Goal: Information Seeking & Learning: Learn about a topic

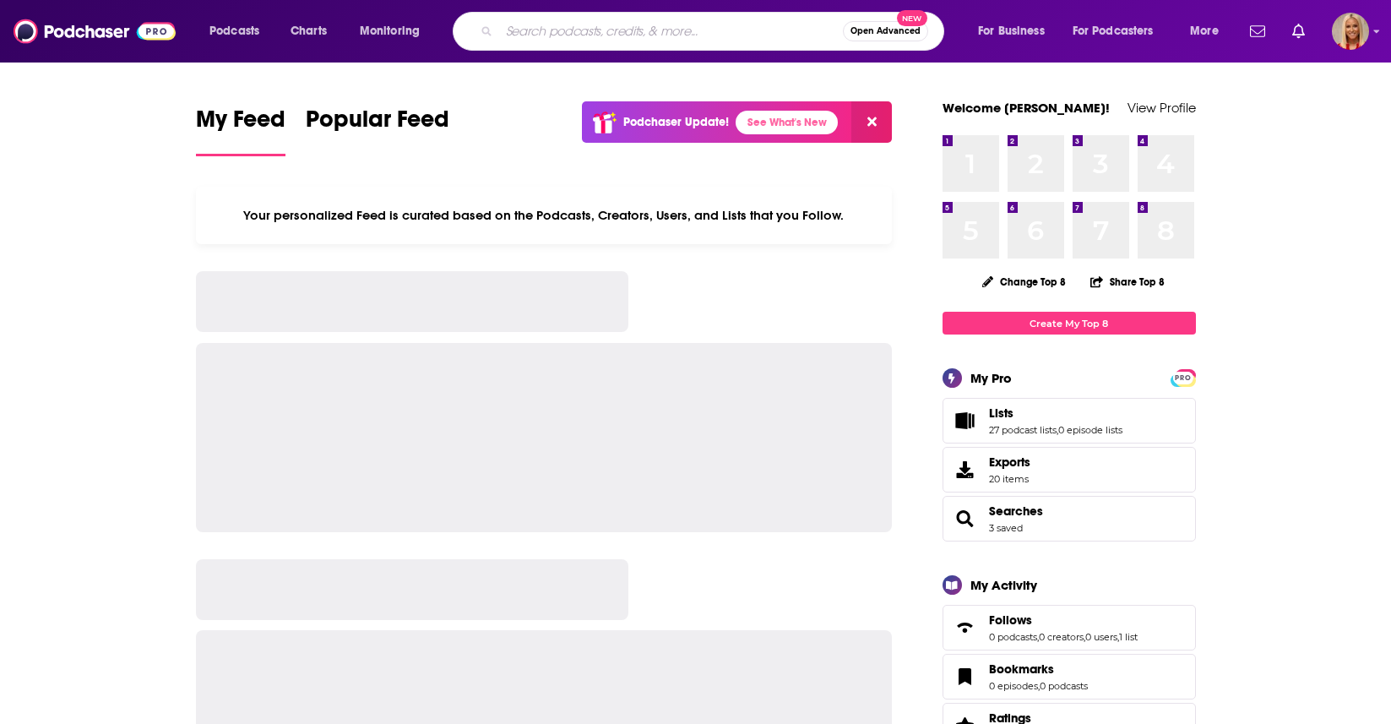
click at [568, 18] on input "Search podcasts, credits, & more..." at bounding box center [671, 31] width 344 height 27
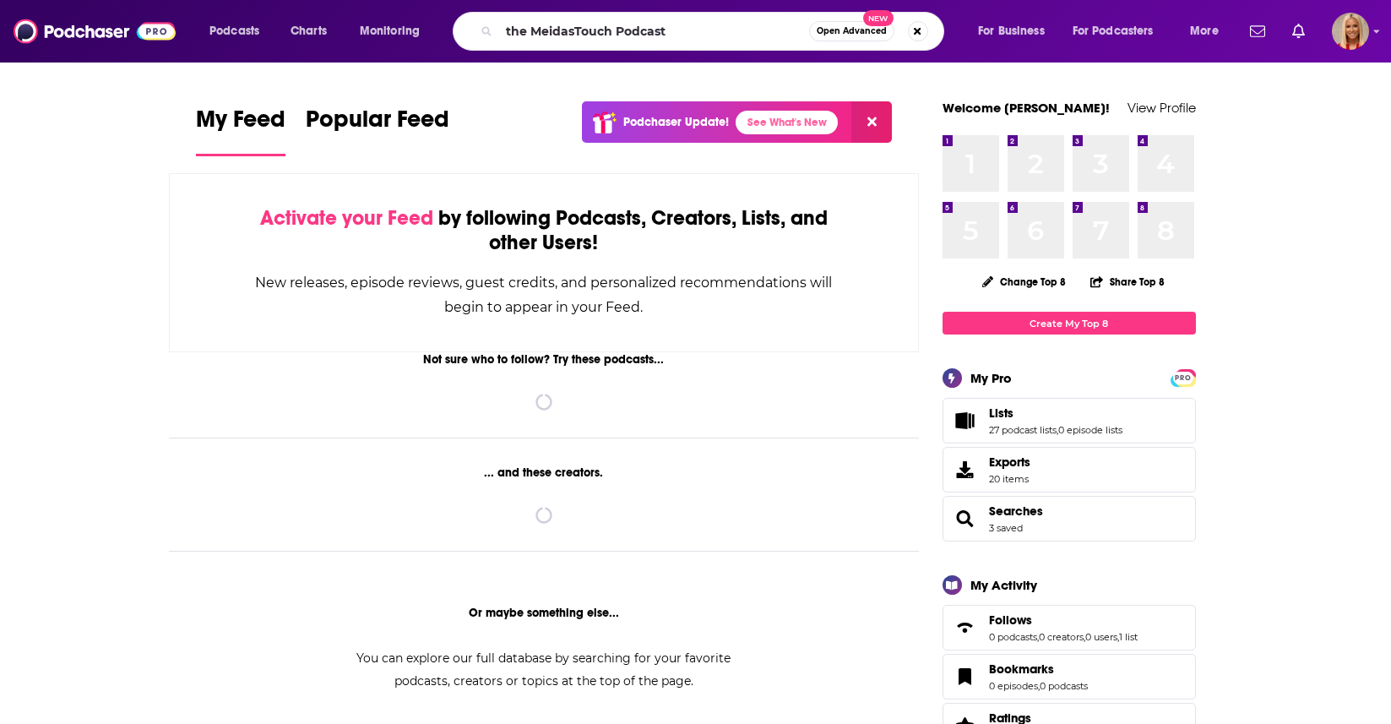
type input "the MeidasTouch Podcast"
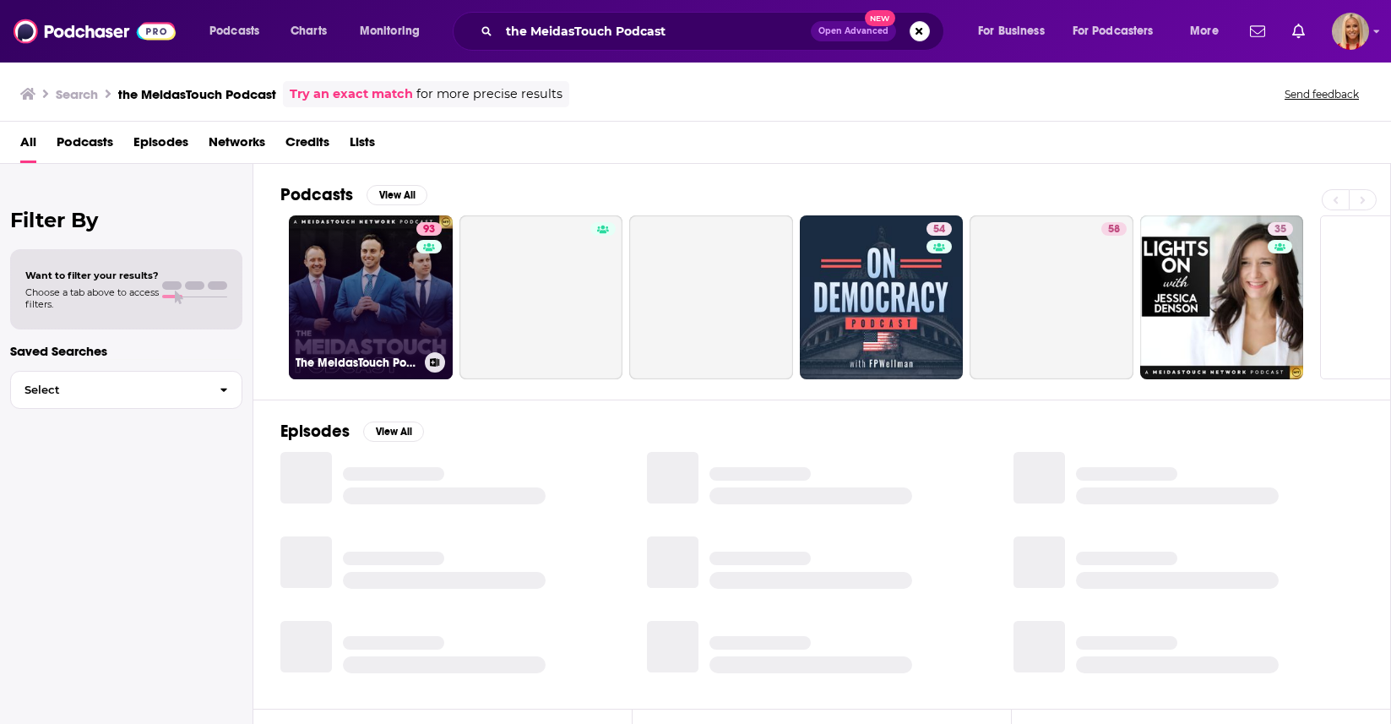
click at [366, 309] on link "93 The MeidasTouch Podcast" at bounding box center [371, 297] width 164 height 164
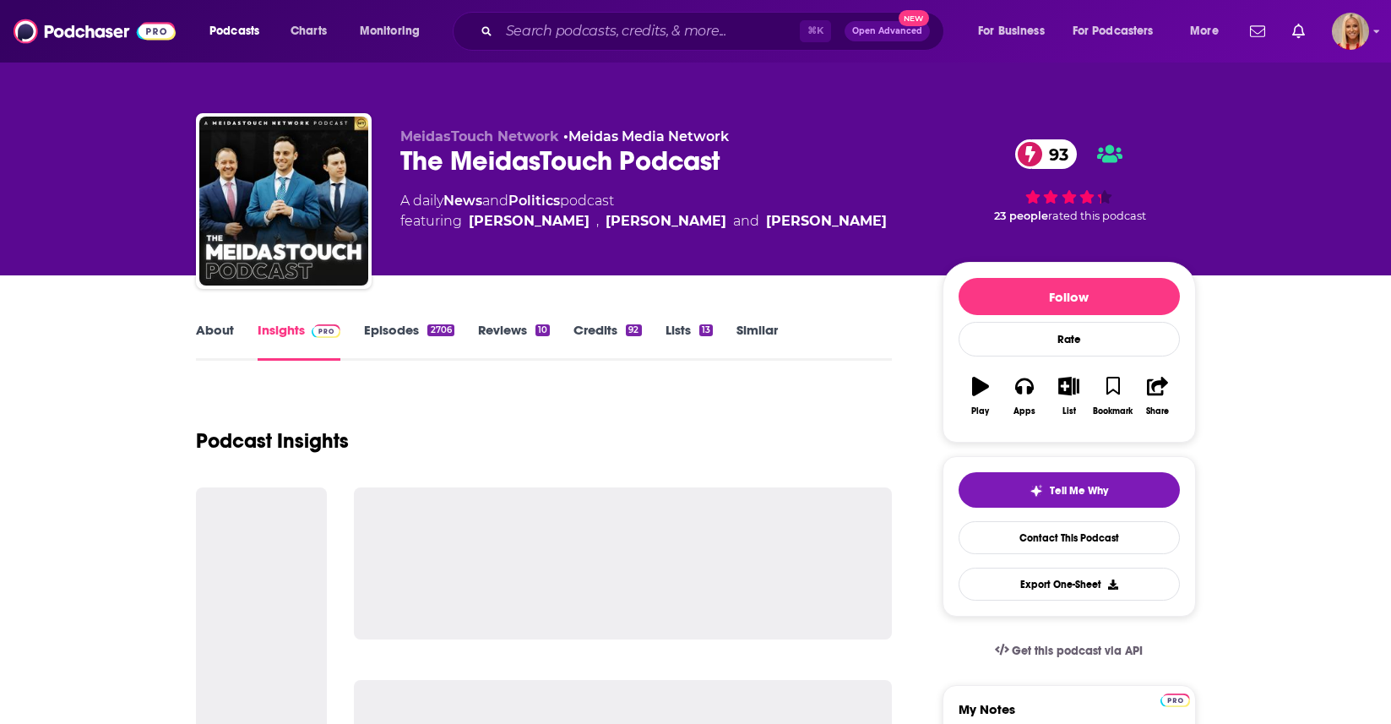
click at [405, 336] on link "Episodes 2706" at bounding box center [409, 341] width 90 height 39
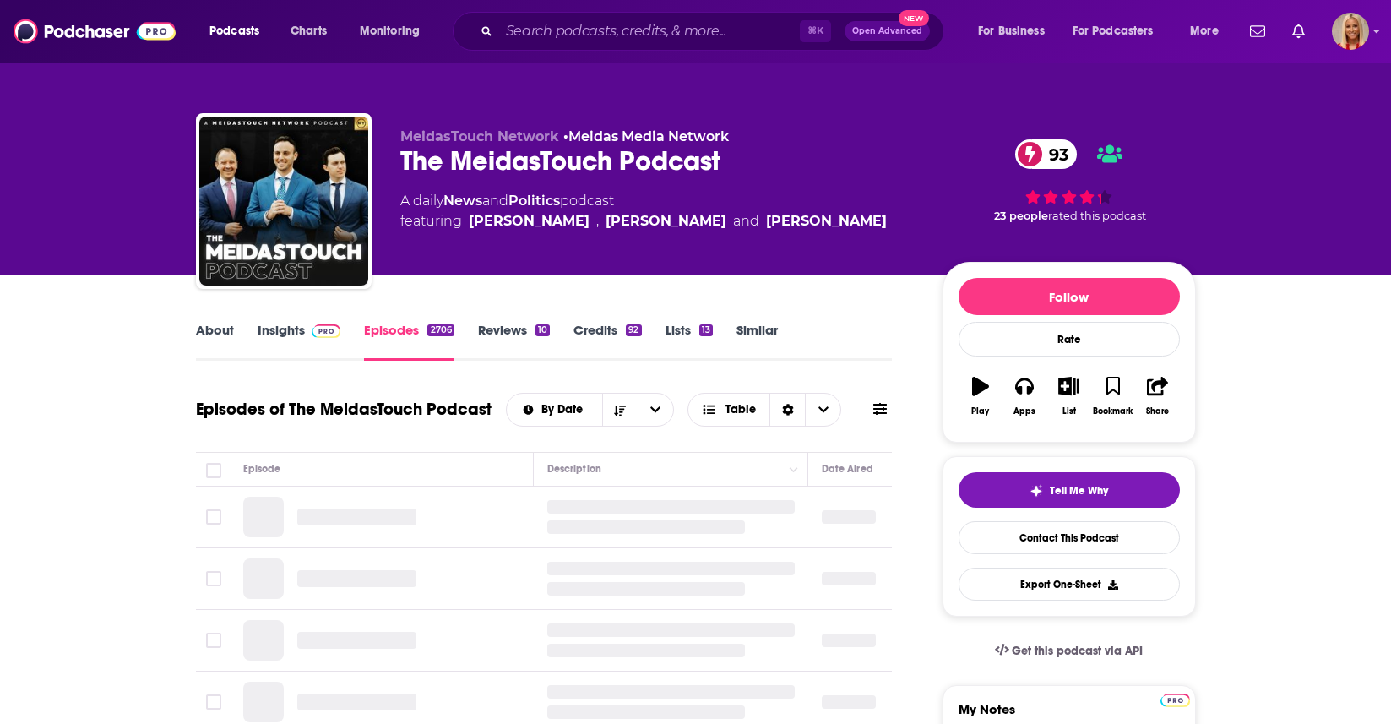
scroll to position [71, 0]
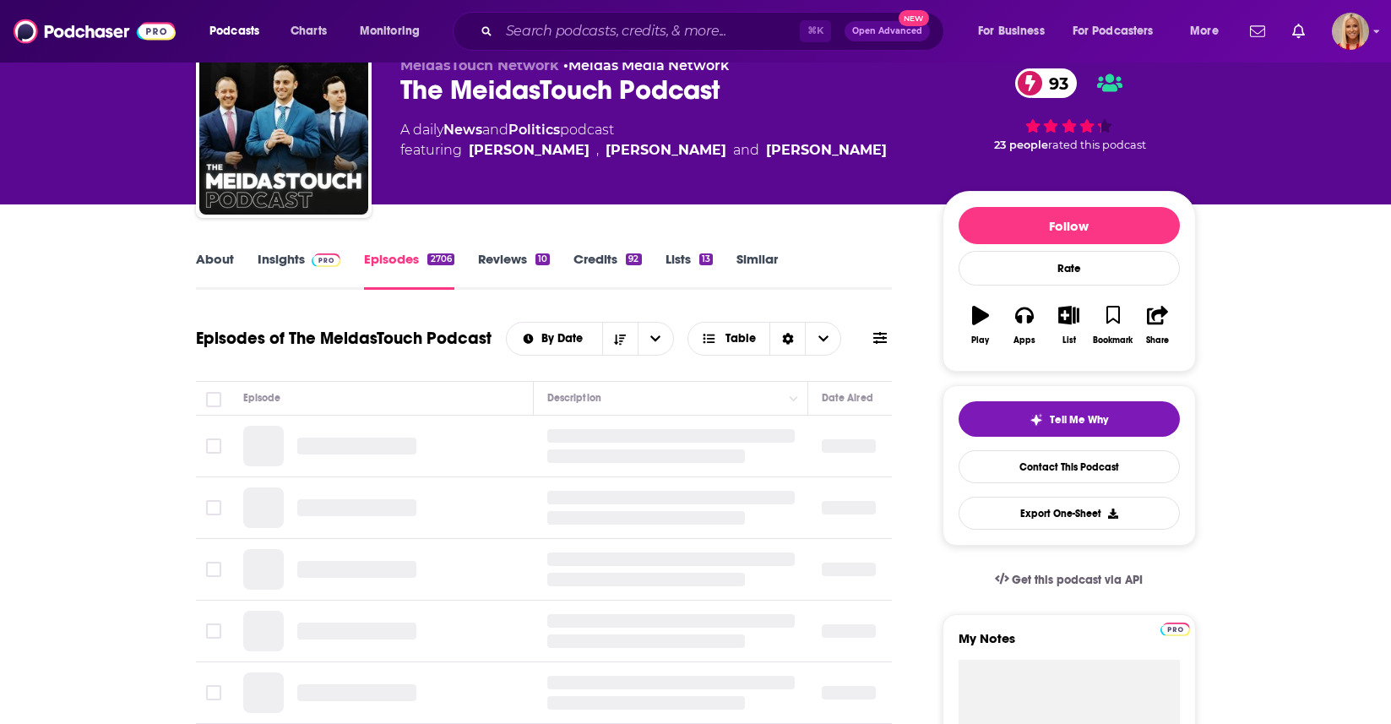
click at [512, 255] on link "Reviews 10" at bounding box center [514, 270] width 72 height 39
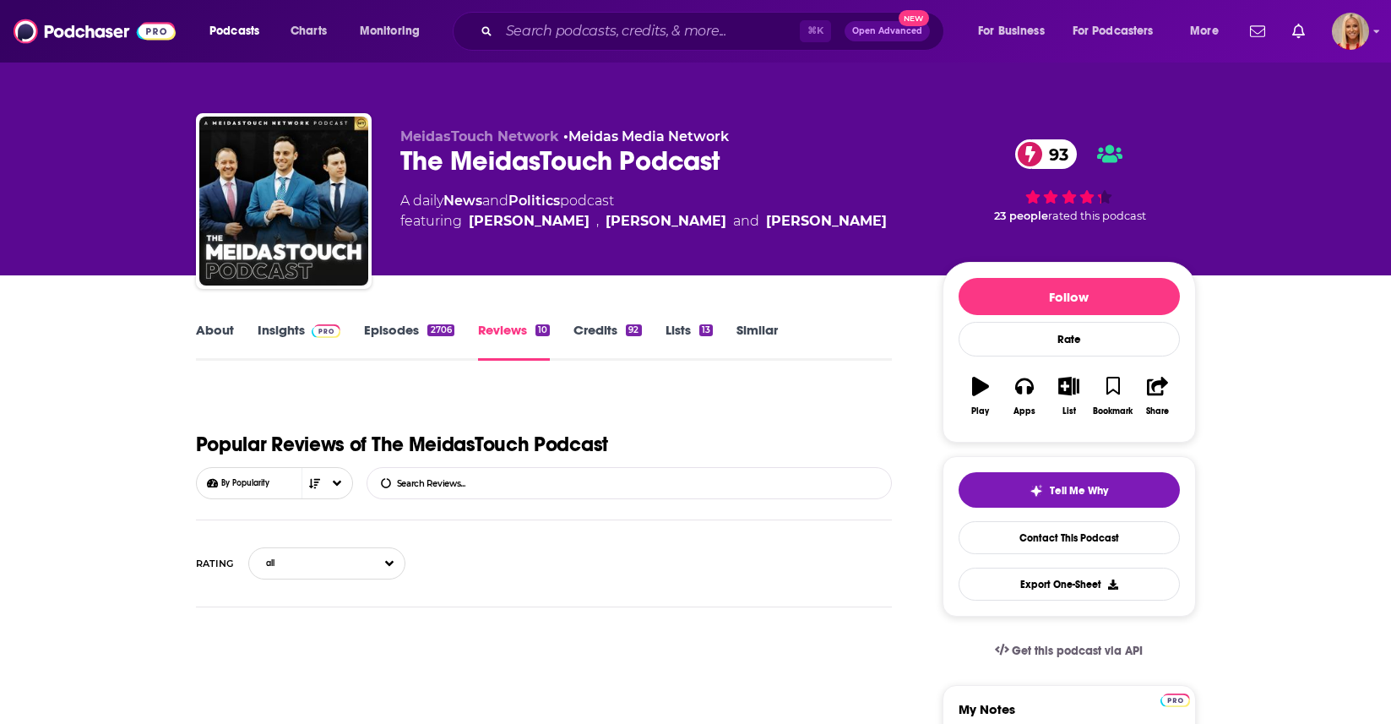
click at [305, 331] on span at bounding box center [323, 330] width 36 height 16
